Goal: Navigation & Orientation: Find specific page/section

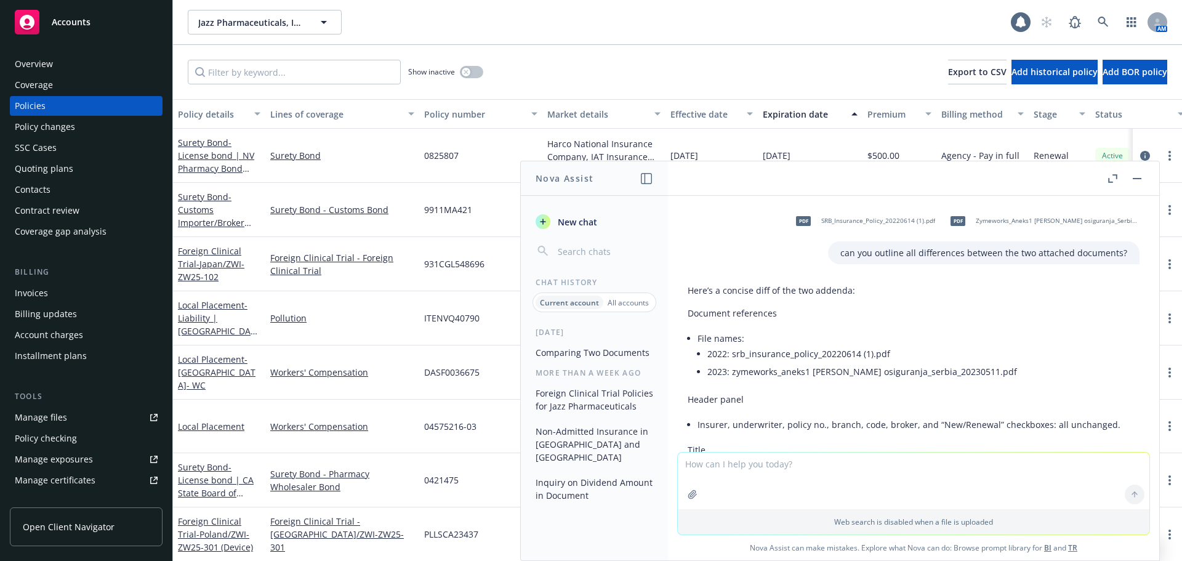
scroll to position [753, 0]
